Goal: Communication & Community: Ask a question

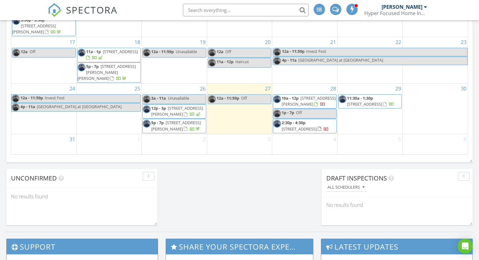
scroll to position [421, 0]
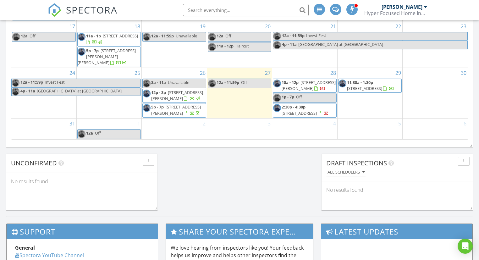
scroll to position [425, 0]
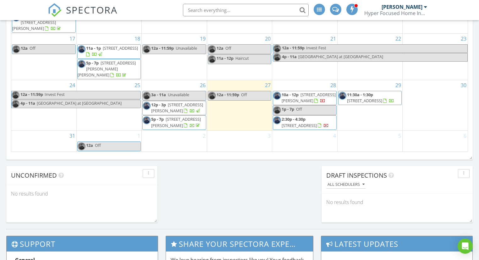
click at [304, 123] on span "19 Dallas Ave, North New Hyde Park 11040" at bounding box center [299, 126] width 35 height 6
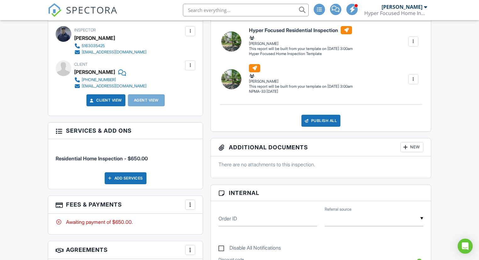
scroll to position [179, 0]
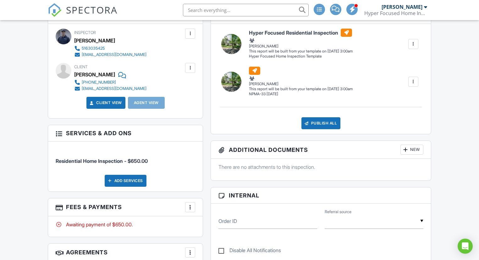
click at [190, 206] on div at bounding box center [190, 207] width 6 height 6
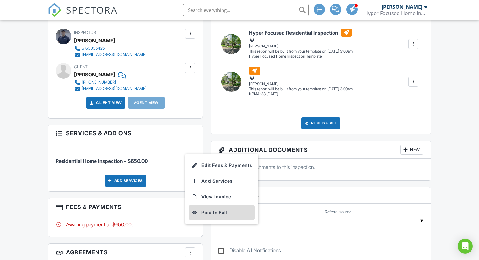
click at [207, 213] on div "Paid In Full" at bounding box center [221, 213] width 61 height 8
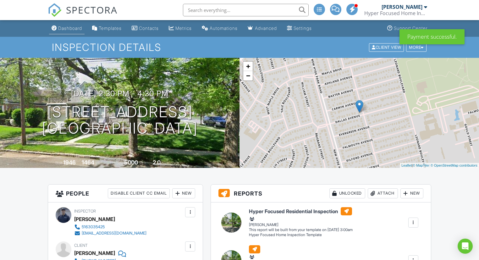
click at [77, 27] on div "Dashboard" at bounding box center [70, 27] width 24 height 5
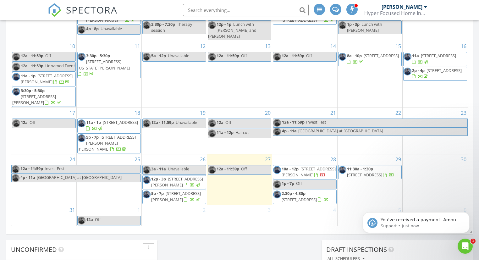
scroll to position [397, 0]
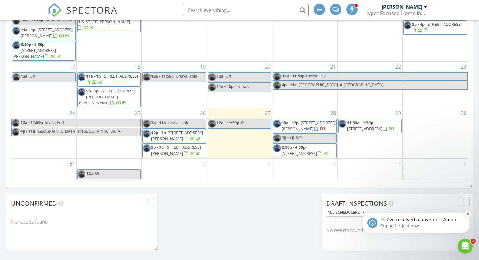
click at [466, 215] on icon "Dismiss notification" at bounding box center [467, 213] width 3 height 3
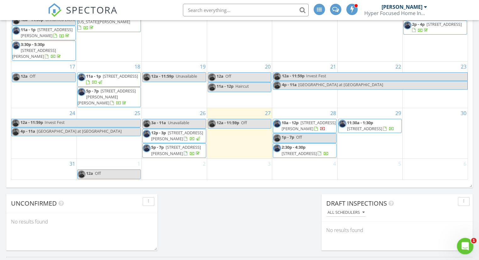
click at [464, 243] on icon "Open Intercom Messenger" at bounding box center [464, 245] width 10 height 10
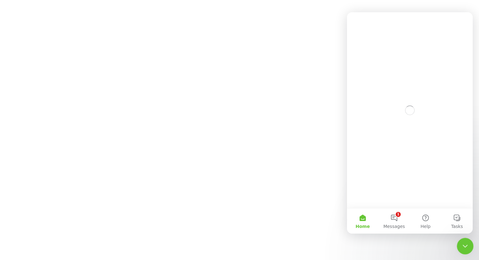
scroll to position [0, 0]
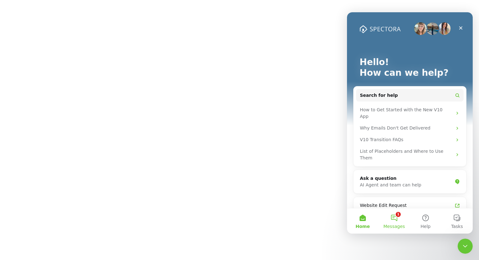
click at [393, 220] on button "1 Messages" at bounding box center [394, 220] width 31 height 25
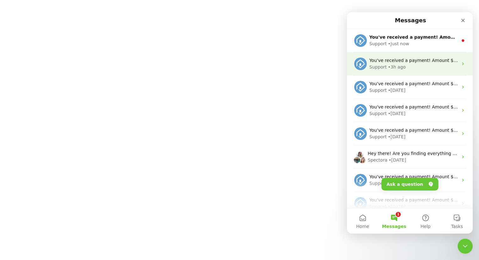
click at [385, 67] on div "Support" at bounding box center [377, 67] width 17 height 7
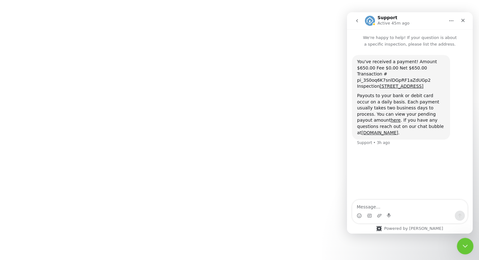
click at [469, 242] on div "Close Intercom Messenger" at bounding box center [464, 245] width 15 height 15
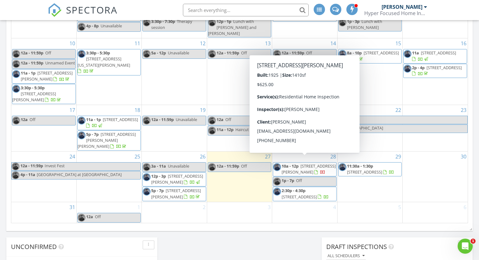
click at [316, 163] on span "47 Harding Pl, Freeport 11520" at bounding box center [309, 169] width 54 height 12
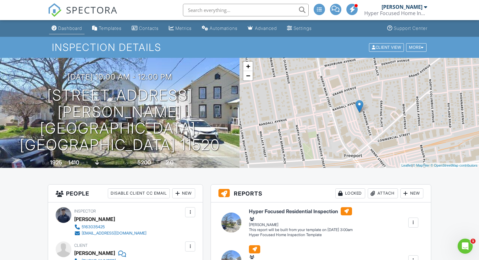
click at [72, 27] on div "Dashboard" at bounding box center [70, 27] width 24 height 5
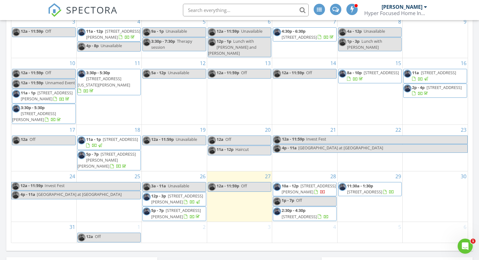
scroll to position [338, 0]
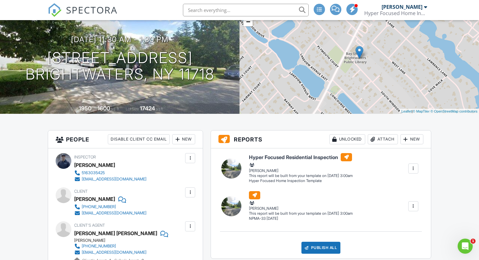
scroll to position [55, 0]
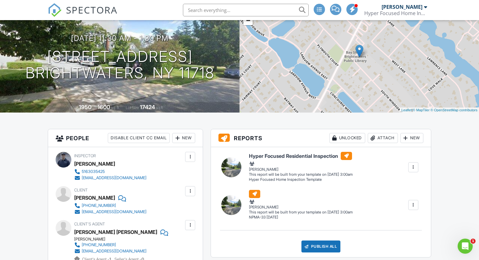
click at [193, 188] on div at bounding box center [190, 191] width 6 height 6
click at [180, 209] on li "Edit" at bounding box center [175, 210] width 32 height 16
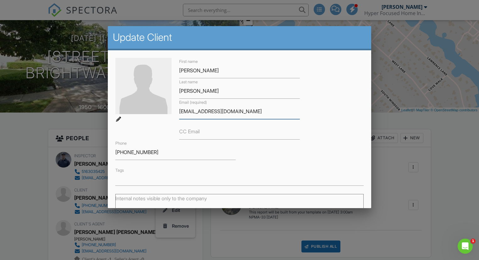
drag, startPoint x: 253, startPoint y: 111, endPoint x: 181, endPoint y: 98, distance: 72.6
type input "[PERSON_NAME][EMAIL_ADDRESS][DOMAIN_NAME]"
click at [154, 151] on input "[PHONE_NUMBER]" at bounding box center [175, 152] width 120 height 15
click at [166, 152] on input "[PHONE_NUMBER]" at bounding box center [175, 152] width 120 height 15
type input "9"
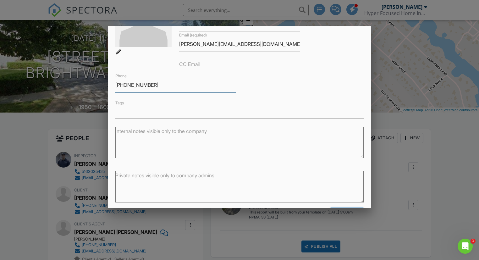
scroll to position [90, 0]
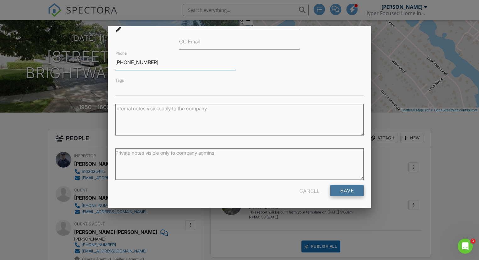
type input "[PHONE_NUMBER]"
click at [337, 189] on input "Save" at bounding box center [346, 190] width 33 height 11
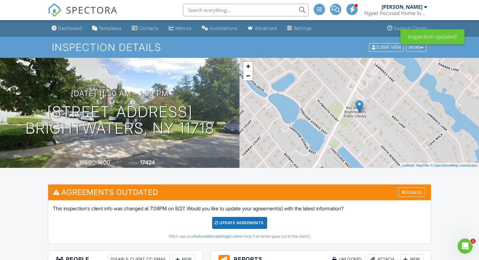
click at [237, 225] on div "Update Agreements" at bounding box center [239, 223] width 55 height 12
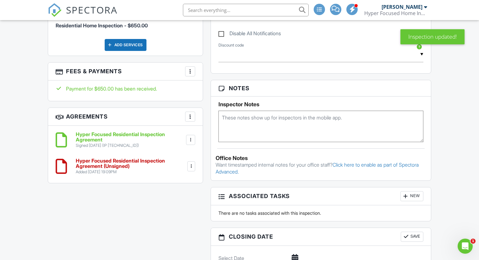
scroll to position [428, 0]
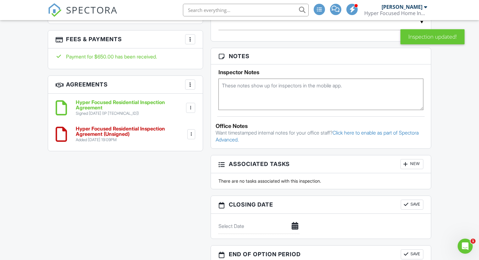
click at [194, 133] on div at bounding box center [191, 134] width 6 height 6
click at [183, 183] on li "Delete" at bounding box center [174, 183] width 36 height 16
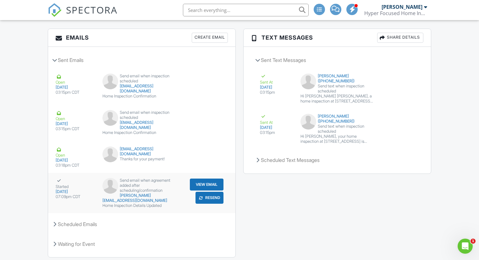
scroll to position [751, 0]
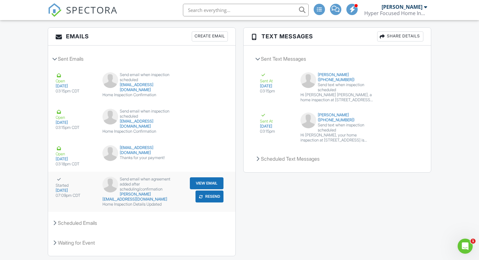
click at [209, 197] on button "Resend" at bounding box center [210, 197] width 28 height 12
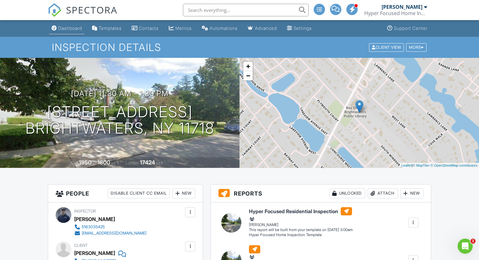
click at [67, 30] on div "Dashboard" at bounding box center [70, 27] width 24 height 5
click at [420, 10] on div "Hyper Focused Home Inspections" at bounding box center [395, 13] width 63 height 6
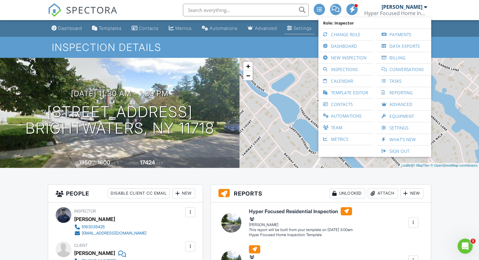
click at [313, 31] on link "Settings" at bounding box center [300, 29] width 30 height 12
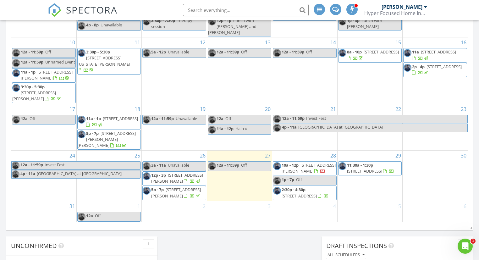
scroll to position [359, 0]
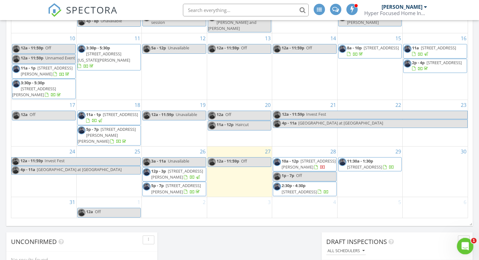
click at [461, 243] on div "Open Intercom Messenger" at bounding box center [464, 245] width 21 height 21
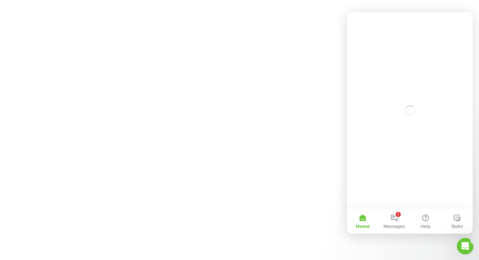
scroll to position [0, 0]
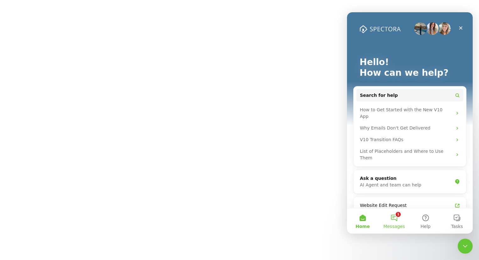
click at [394, 219] on button "1 Messages" at bounding box center [394, 220] width 31 height 25
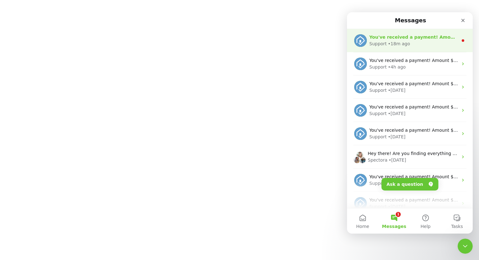
click at [395, 44] on div "• 18m ago" at bounding box center [399, 44] width 22 height 7
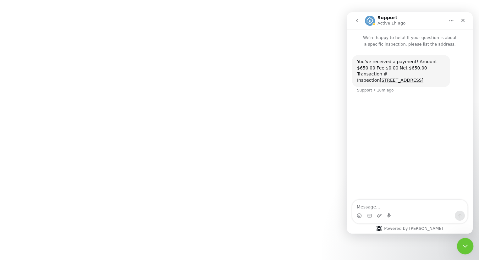
click at [463, 247] on icon "Close Intercom Messenger" at bounding box center [465, 245] width 8 height 8
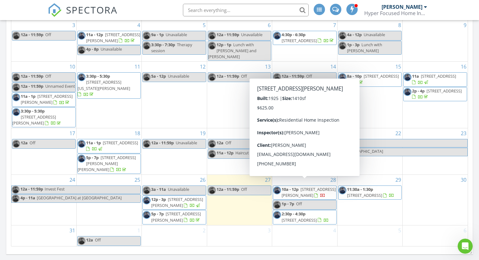
scroll to position [332, 0]
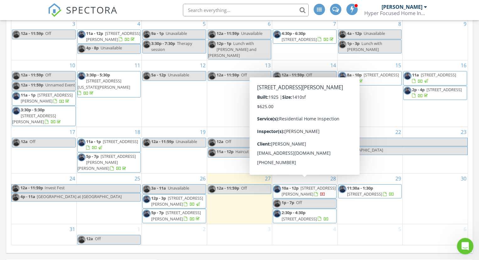
click at [463, 241] on div "Open Intercom Messenger" at bounding box center [464, 245] width 21 height 21
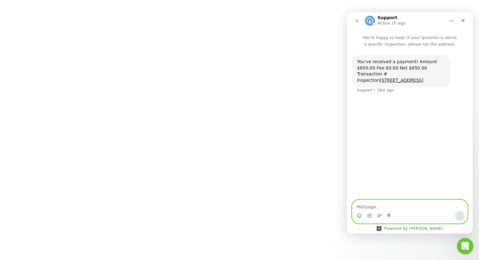
scroll to position [0, 0]
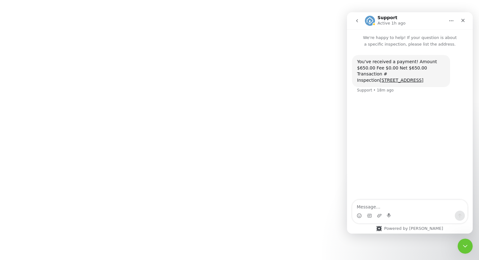
click at [359, 22] on icon "go back" at bounding box center [357, 20] width 5 height 5
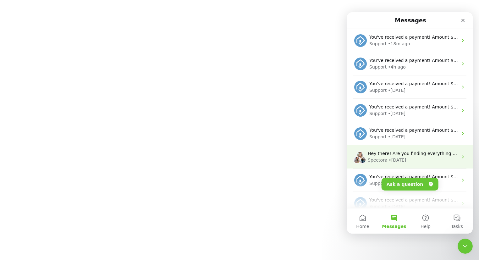
click at [387, 156] on span "Hey there! Are you finding everything you need as you're looking around? 👀" at bounding box center [453, 153] width 170 height 5
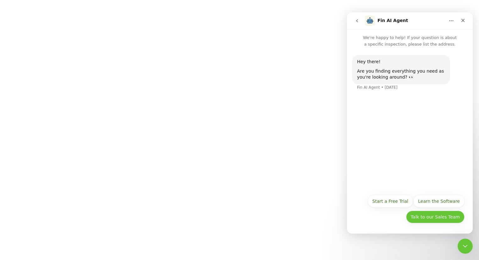
click at [430, 216] on button "Talk to our Sales Team" at bounding box center [435, 217] width 58 height 13
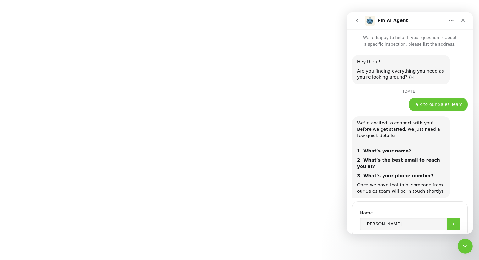
scroll to position [13, 0]
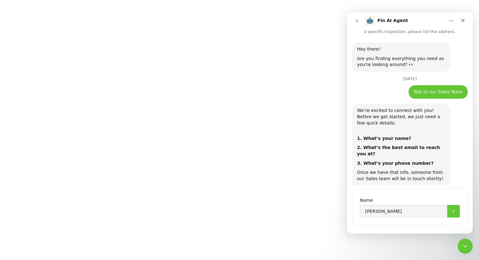
click at [358, 23] on icon "go back" at bounding box center [357, 20] width 5 height 5
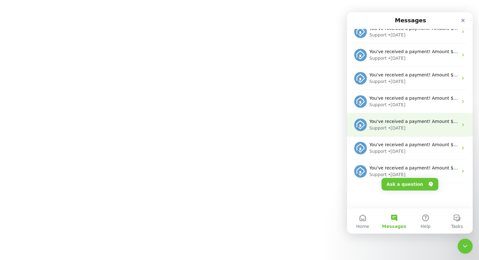
scroll to position [79, 0]
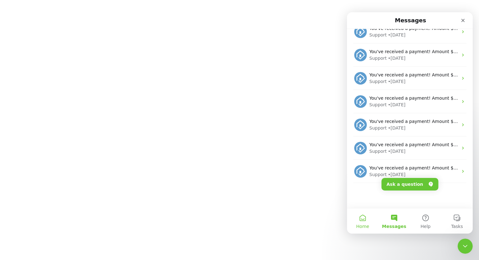
click at [365, 222] on button "Home" at bounding box center [362, 220] width 31 height 25
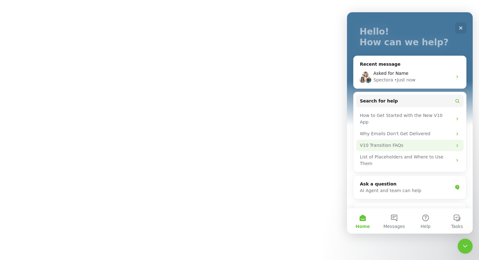
scroll to position [35, 0]
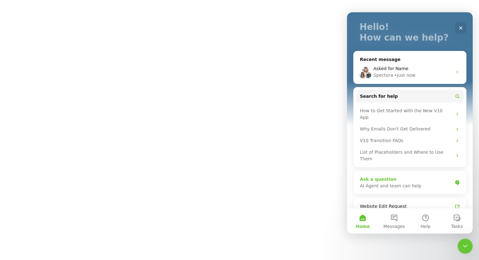
click at [382, 183] on div "AI Agent and team can help" at bounding box center [406, 186] width 92 height 7
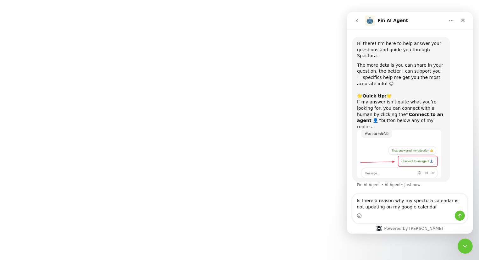
type textarea "Is there a reason why my spectora calendar is not updating on my google calenda…"
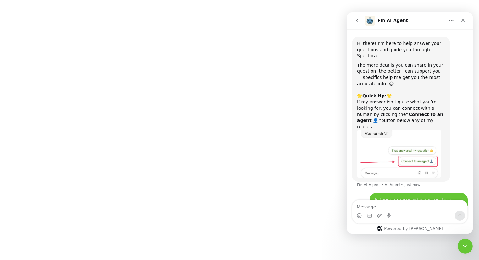
scroll to position [31, 0]
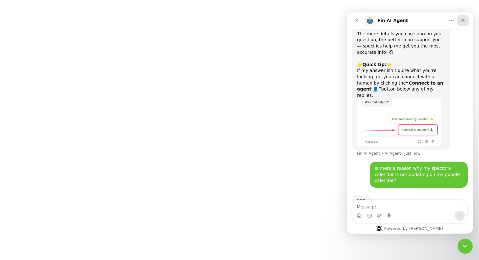
click at [464, 21] on icon "Close" at bounding box center [463, 20] width 3 height 3
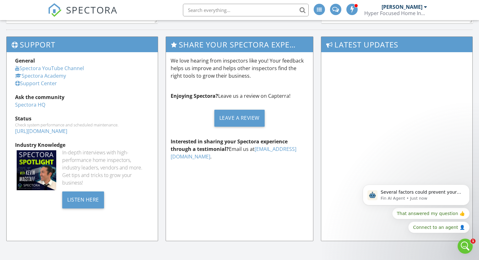
scroll to position [0, 0]
click at [462, 243] on icon "Open Intercom Messenger" at bounding box center [464, 245] width 10 height 10
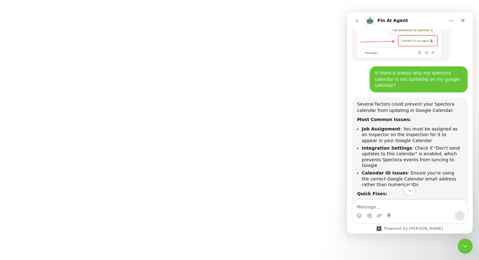
click at [308, 0] on html "SPECTORA Mike Totino Hyper Focused Home Inspections Role: Inspector Change Role…" at bounding box center [239, 0] width 479 height 0
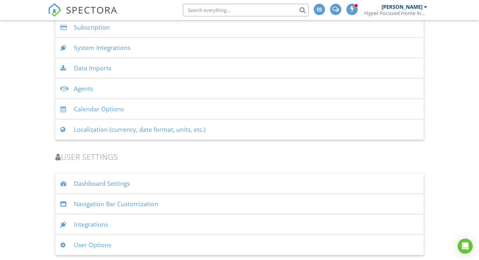
scroll to position [758, 0]
click at [100, 226] on div "Integrations" at bounding box center [239, 225] width 368 height 20
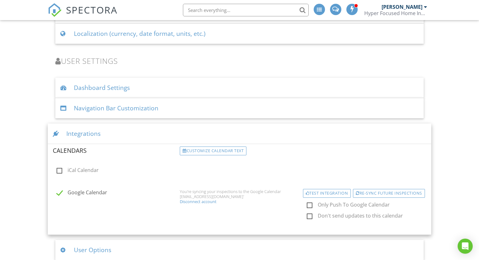
scroll to position [858, 0]
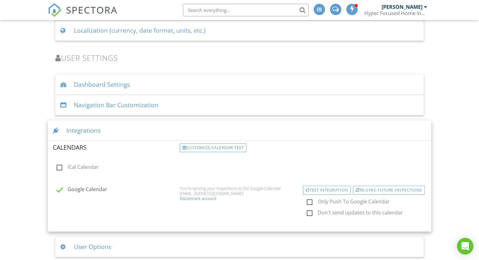
click at [469, 244] on icon "Open Intercom Messenger" at bounding box center [465, 246] width 8 height 8
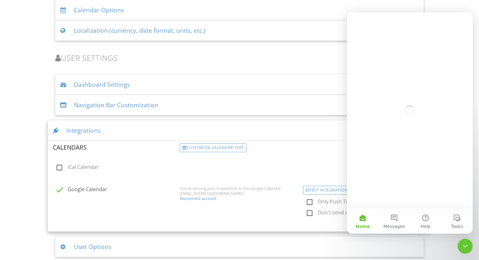
scroll to position [0, 0]
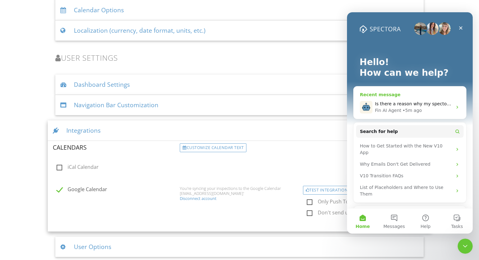
click at [417, 108] on div "• 5m ago" at bounding box center [412, 110] width 19 height 7
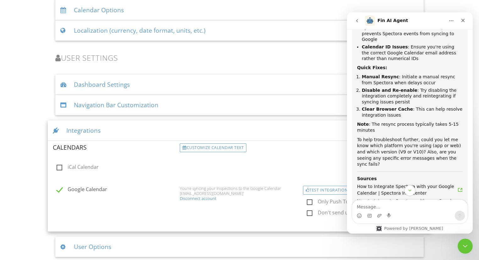
scroll to position [238, 0]
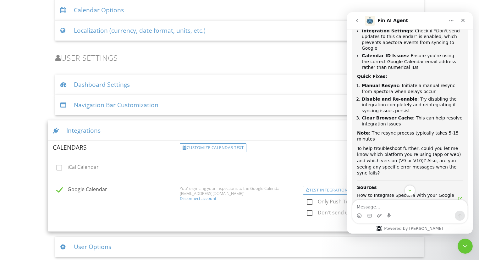
click at [464, 21] on icon "Close" at bounding box center [463, 20] width 3 height 3
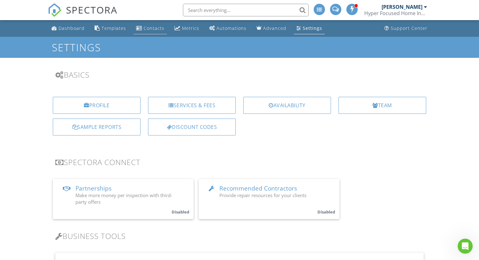
scroll to position [0, 0]
click at [79, 29] on div "Dashboard" at bounding box center [71, 28] width 26 height 6
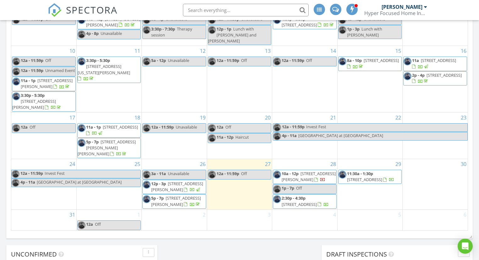
scroll to position [389, 0]
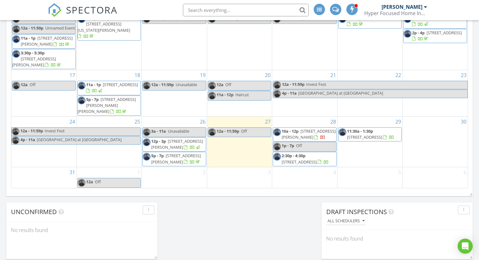
click at [380, 157] on div "29 11:30a - 1:30p 174 S Windsor Ave, Brightwaters 11718" at bounding box center [370, 142] width 65 height 50
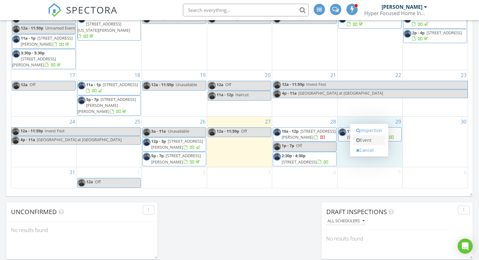
click at [376, 140] on link "Event" at bounding box center [369, 140] width 32 height 10
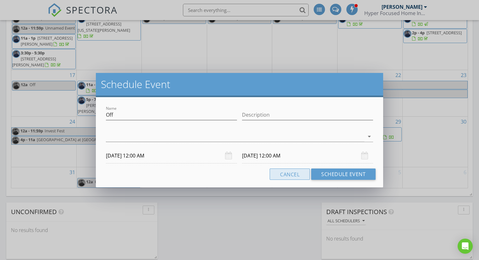
click at [291, 176] on button "Cancel" at bounding box center [290, 174] width 40 height 11
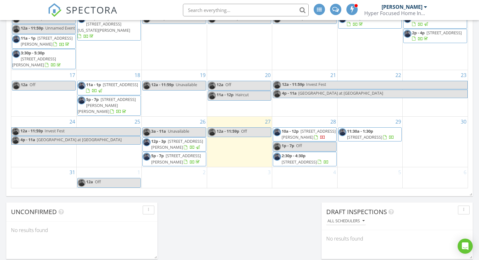
click at [362, 160] on div "29 11:30a - 1:30p 174 S Windsor Ave, Brightwaters 11718" at bounding box center [370, 142] width 65 height 50
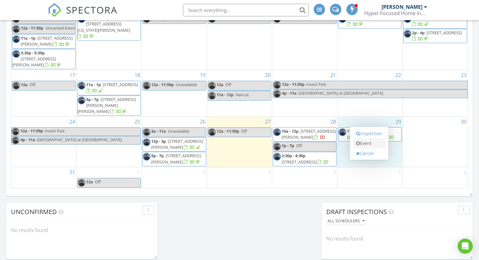
click at [368, 145] on link "Event" at bounding box center [369, 143] width 32 height 10
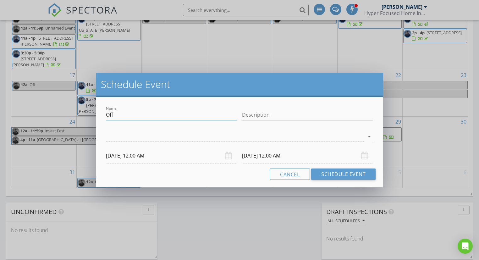
click at [167, 118] on input "Off" at bounding box center [171, 115] width 131 height 10
type input "O"
type input "Test"
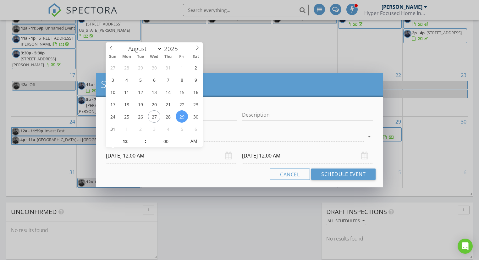
click at [169, 153] on input "08/29/2025 12:00 AM" at bounding box center [171, 155] width 131 height 15
type input "05"
type input "08/29/2025 12:05 AM"
click at [183, 137] on span at bounding box center [183, 138] width 4 height 6
type input "10"
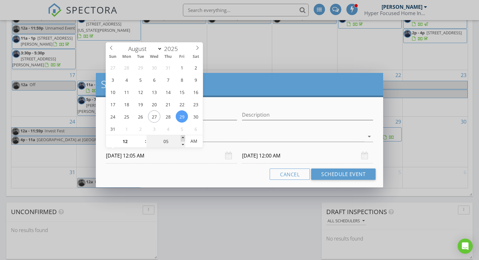
type input "08/29/2025 12:10 AM"
click at [183, 137] on span at bounding box center [183, 138] width 4 height 6
type input "15"
type input "08/29/2025 12:15 AM"
click at [183, 137] on span at bounding box center [183, 138] width 4 height 6
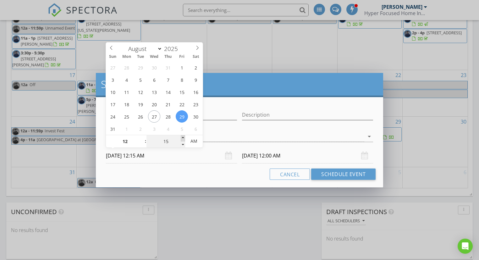
type input "08/30/2025 12:15 AM"
type input "01"
type input "08/29/2025 1:15 AM"
click at [142, 138] on span at bounding box center [142, 138] width 4 height 6
type input "02"
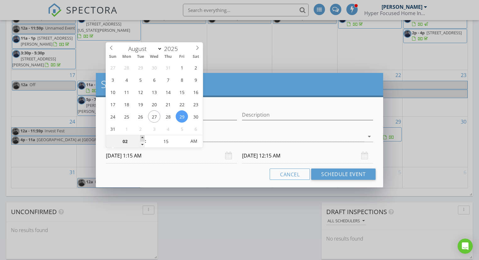
type input "08/29/2025 2:15 AM"
click at [142, 138] on span at bounding box center [142, 138] width 4 height 6
type input "03"
type input "08/29/2025 3:15 AM"
click at [142, 138] on span at bounding box center [142, 138] width 4 height 6
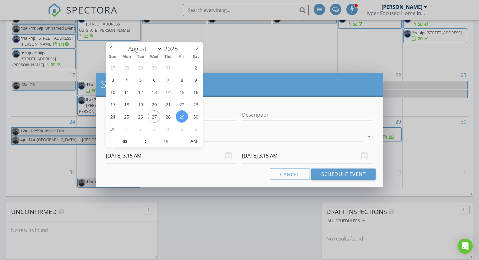
click at [282, 158] on input "08/30/2025 3:15 AM" at bounding box center [307, 155] width 131 height 15
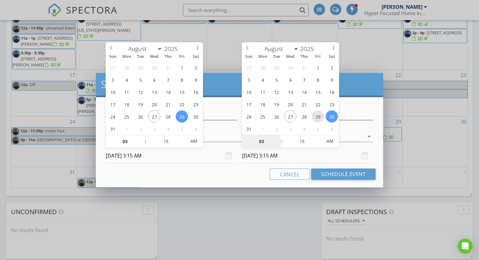
type input "08/29/2025 3:15 AM"
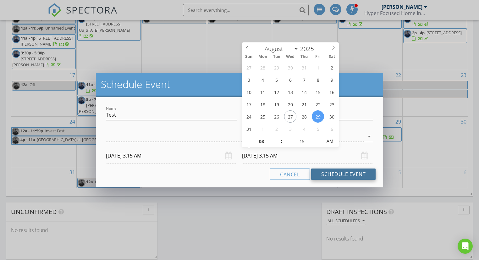
click at [328, 175] on button "Schedule Event" at bounding box center [343, 174] width 64 height 11
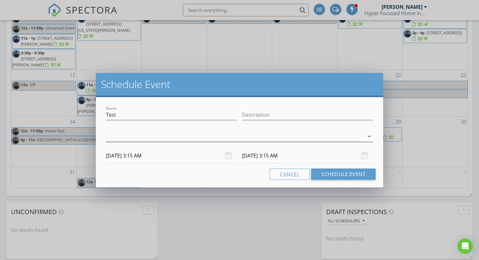
click at [250, 140] on div at bounding box center [235, 136] width 258 height 10
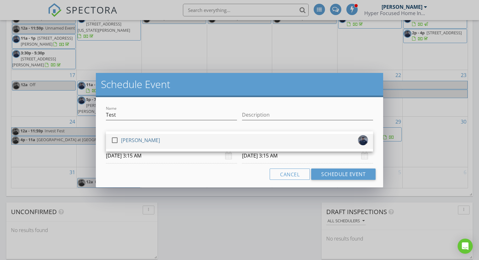
click at [213, 136] on div "check_box_outline_blank Mike Totino" at bounding box center [239, 141] width 257 height 13
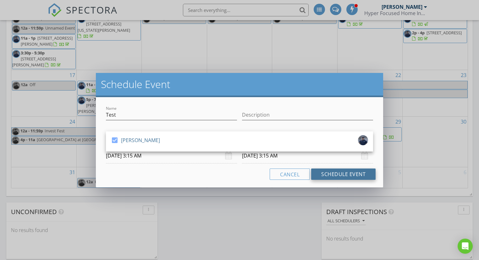
click at [336, 172] on button "Schedule Event" at bounding box center [343, 174] width 64 height 11
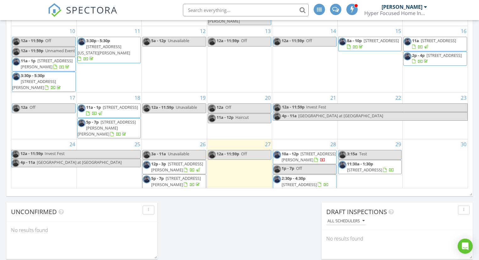
scroll to position [16, 0]
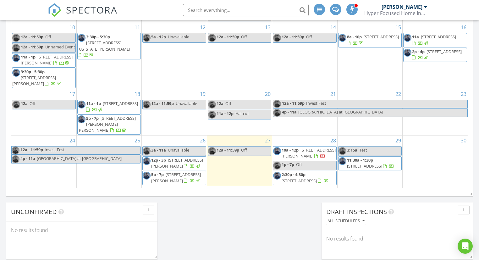
click at [368, 169] on span "11:30a - 1:30p 174 S Windsor Ave, Brightwaters 11718" at bounding box center [370, 163] width 63 height 12
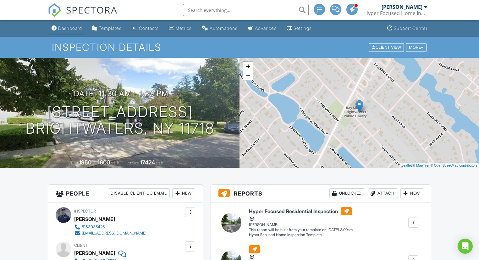
click at [71, 31] on link "Dashboard" at bounding box center [67, 29] width 36 height 12
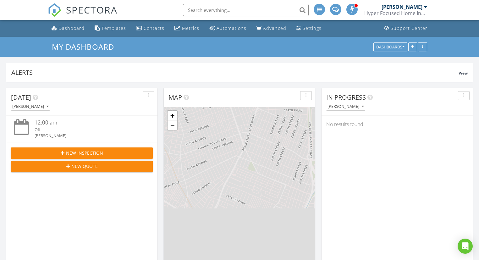
scroll to position [573, 480]
click at [466, 246] on icon "Open Intercom Messenger" at bounding box center [465, 246] width 7 height 8
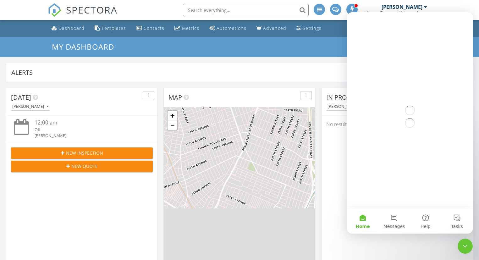
scroll to position [0, 0]
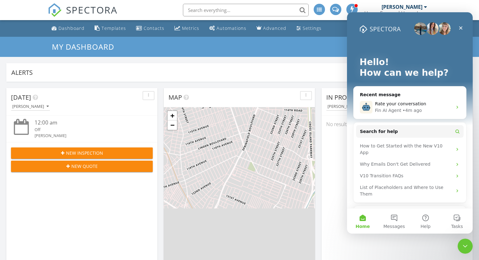
click at [363, 221] on button "Home" at bounding box center [362, 220] width 31 height 25
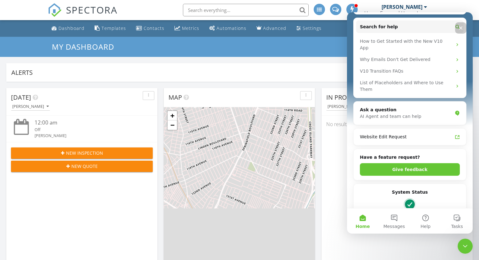
scroll to position [98, 0]
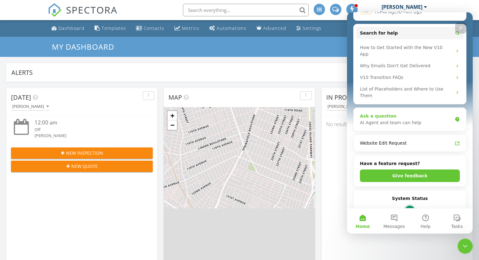
click at [378, 119] on div "AI Agent and team can help" at bounding box center [406, 122] width 92 height 7
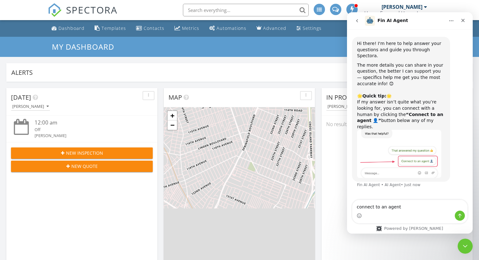
type textarea "connect to an agent"
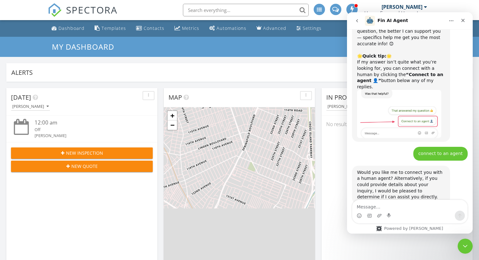
scroll to position [42, 0]
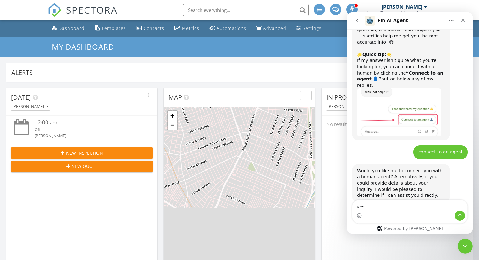
type textarea "yes"
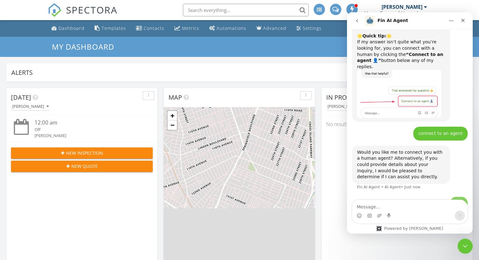
scroll to position [80, 0]
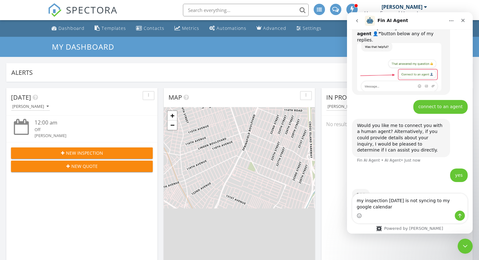
type textarea "my inspection [DATE] is not syncing to my google calendar"
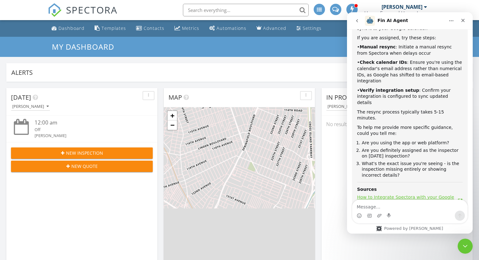
scroll to position [338, 0]
